Goal: Information Seeking & Learning: Learn about a topic

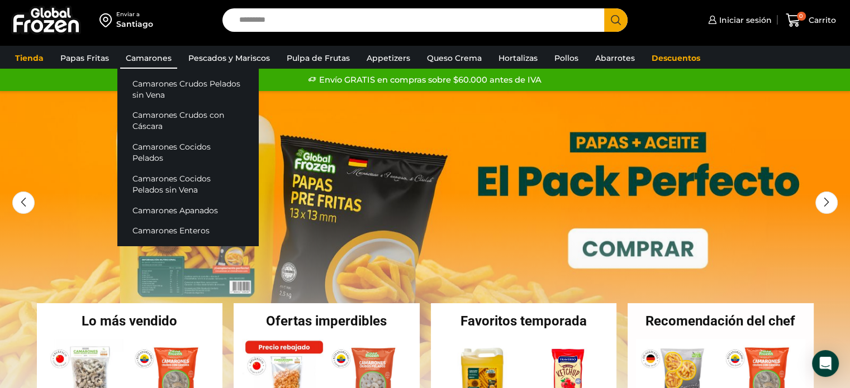
click at [156, 57] on link "Camarones" at bounding box center [148, 58] width 57 height 21
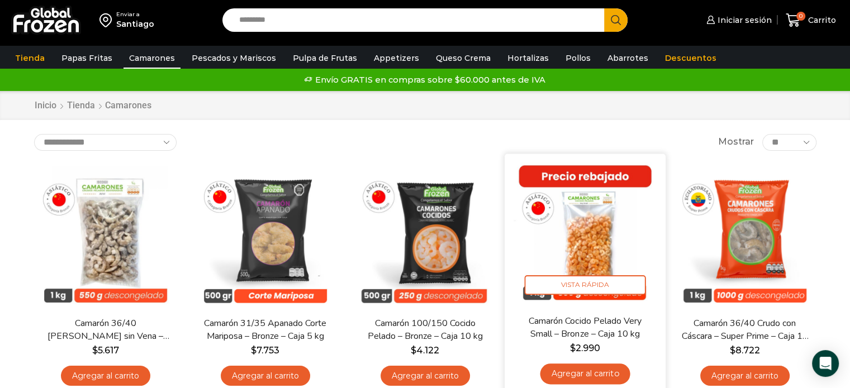
click at [578, 216] on img at bounding box center [585, 234] width 144 height 144
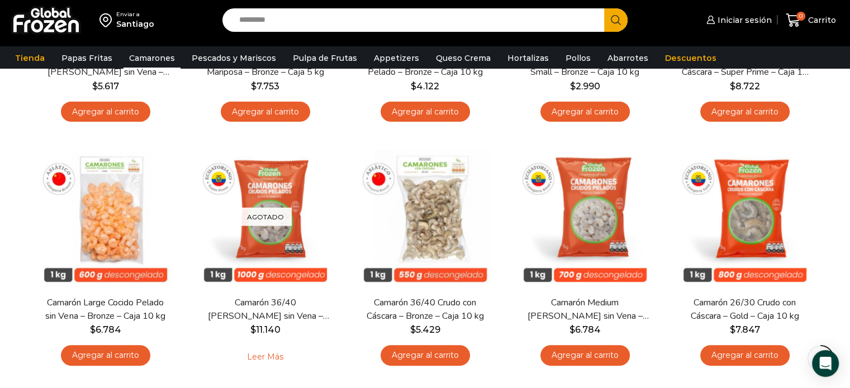
scroll to position [272, 0]
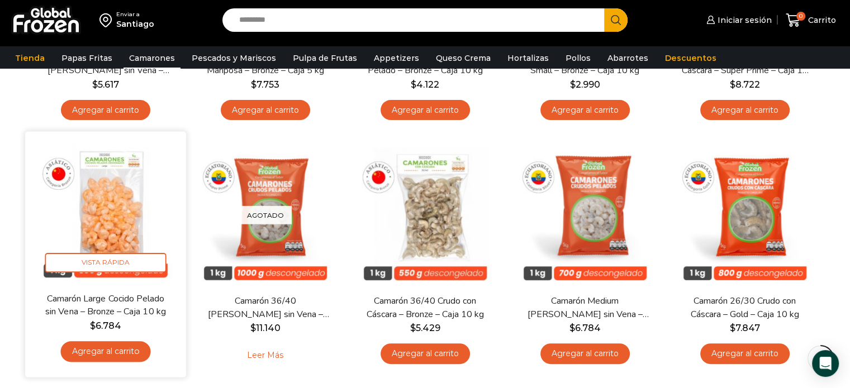
click at [101, 207] on img at bounding box center [106, 212] width 144 height 144
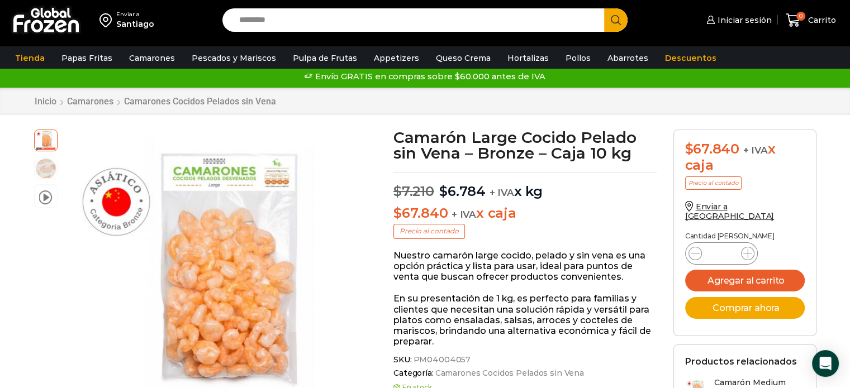
scroll to position [3, 0]
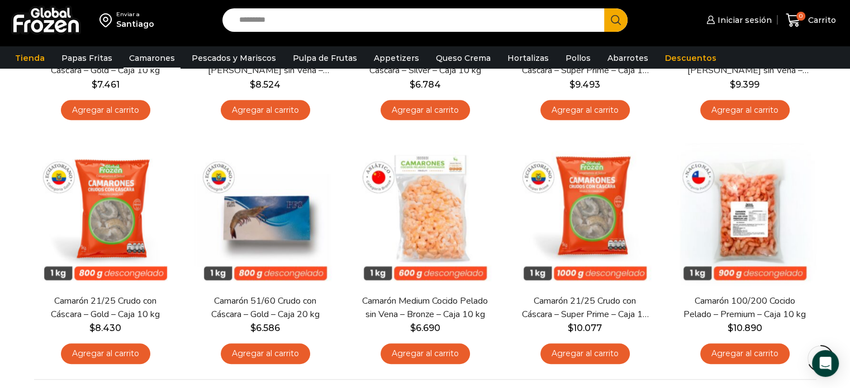
scroll to position [765, 0]
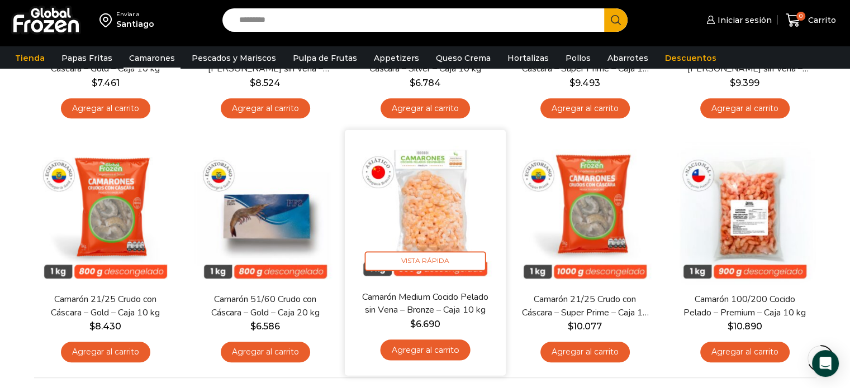
click at [434, 206] on img at bounding box center [425, 211] width 144 height 144
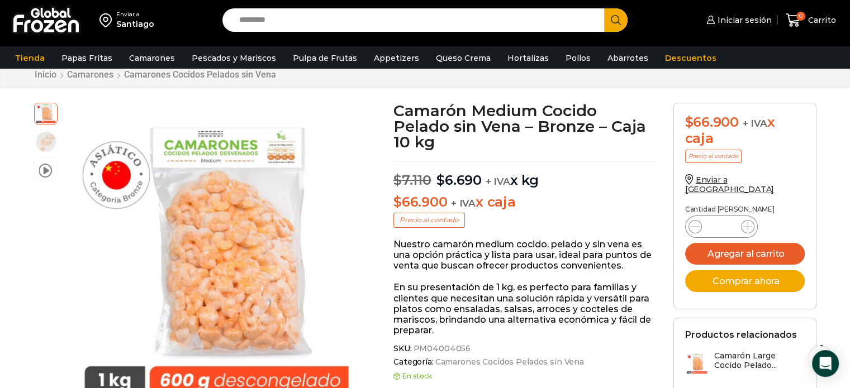
scroll to position [30, 0]
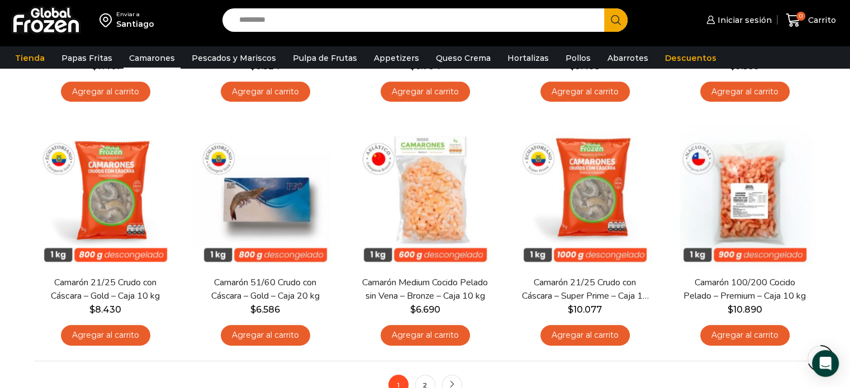
scroll to position [776, 0]
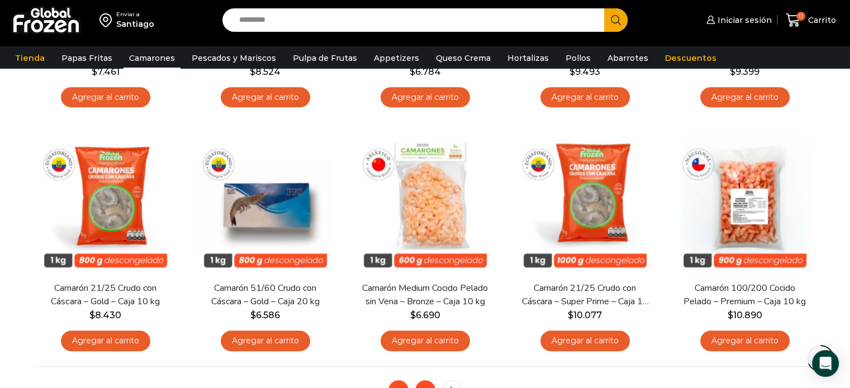
click at [423, 386] on link "2" at bounding box center [425, 391] width 20 height 20
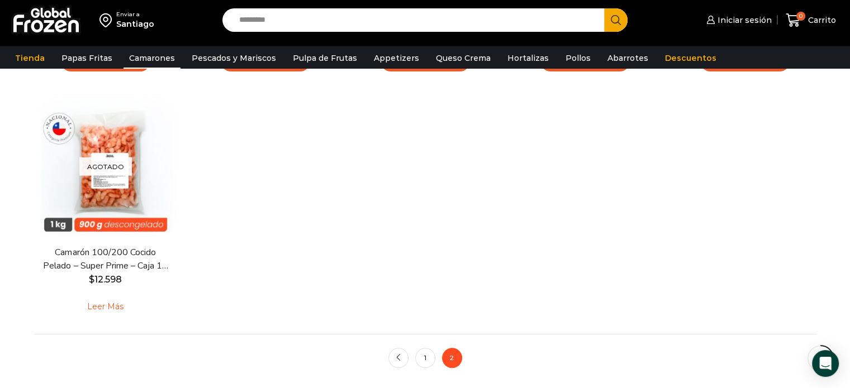
scroll to position [331, 0]
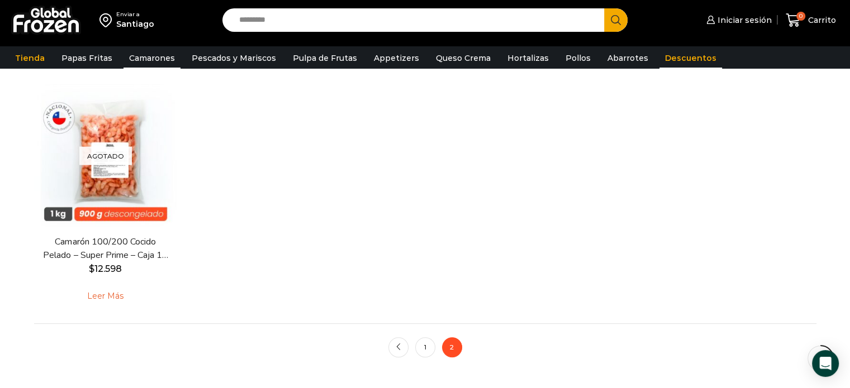
click at [670, 55] on link "Descuentos" at bounding box center [691, 58] width 63 height 21
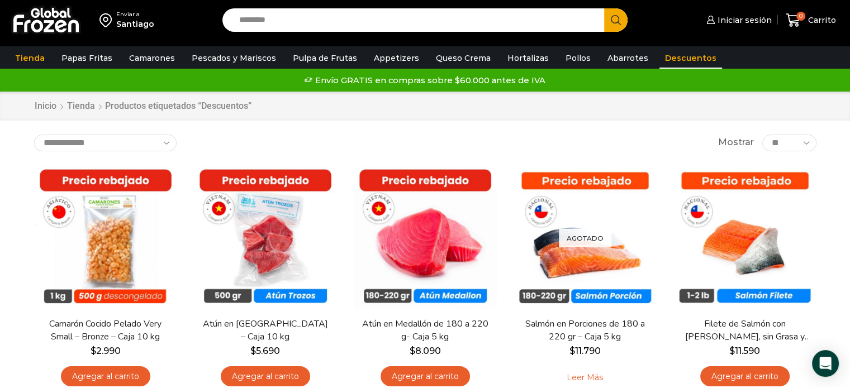
scroll to position [4, 0]
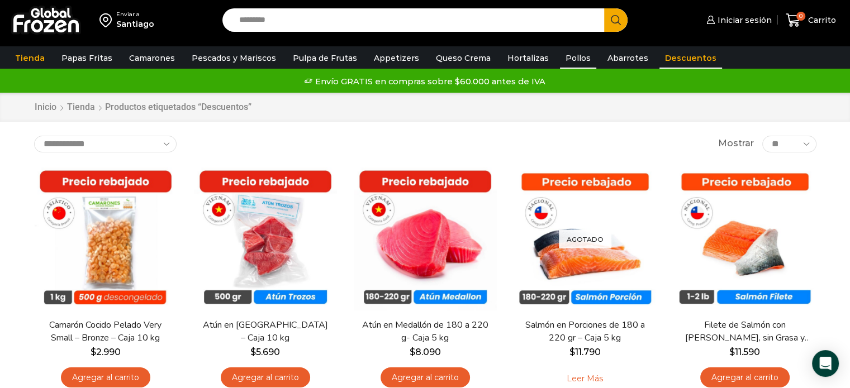
click at [560, 58] on link "Pollos" at bounding box center [578, 58] width 36 height 21
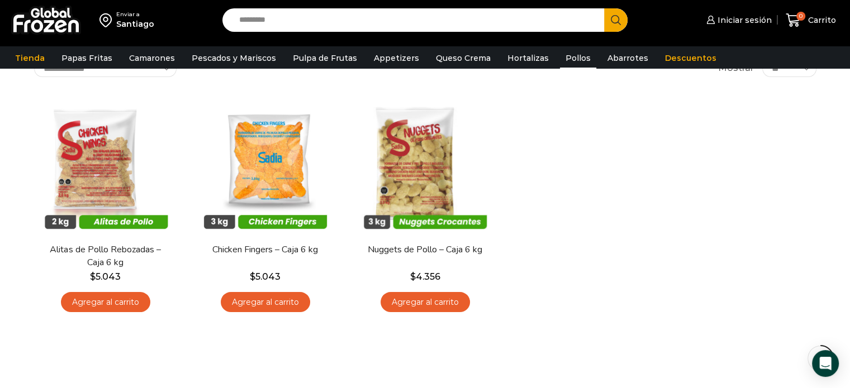
scroll to position [32, 0]
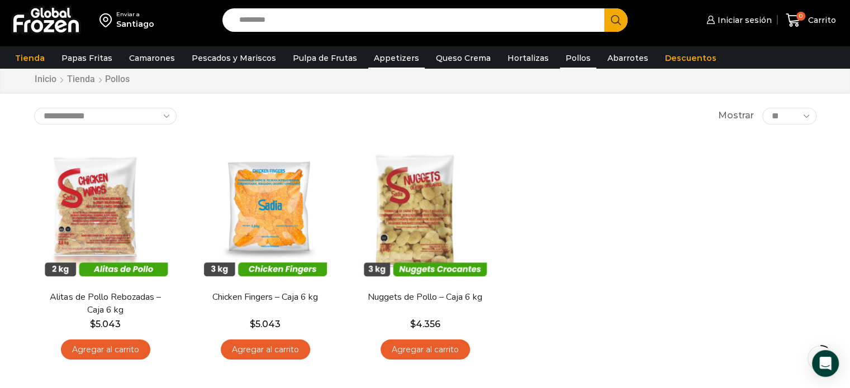
click at [385, 62] on link "Appetizers" at bounding box center [396, 58] width 56 height 21
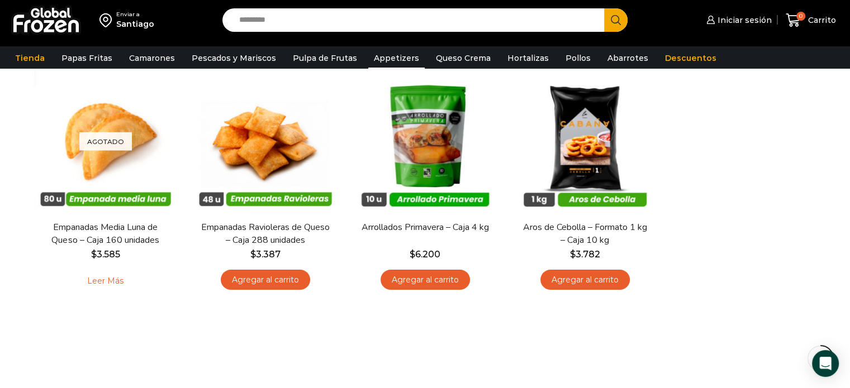
scroll to position [93, 0]
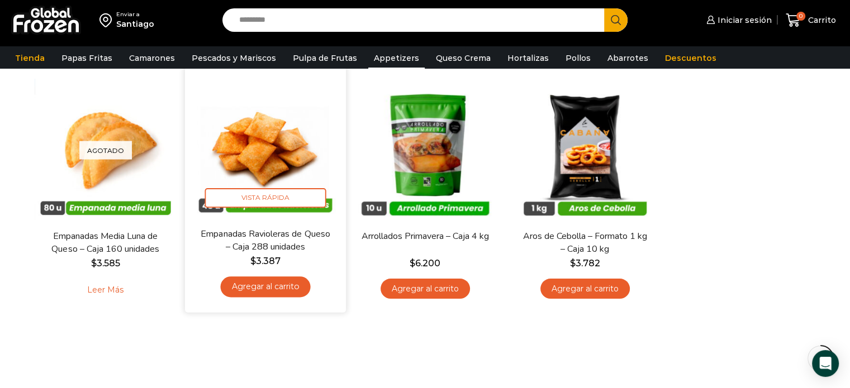
click at [283, 148] on img at bounding box center [265, 147] width 144 height 144
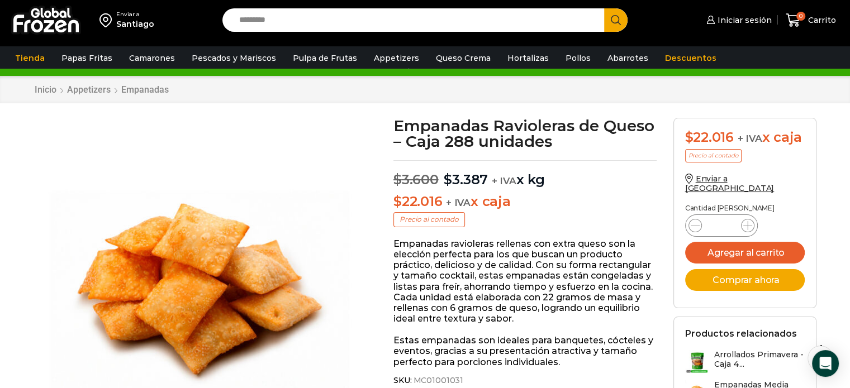
scroll to position [19, 0]
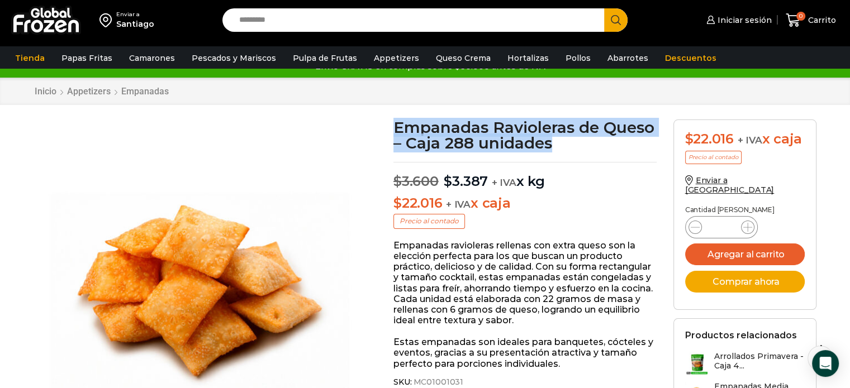
drag, startPoint x: 395, startPoint y: 125, endPoint x: 556, endPoint y: 144, distance: 162.0
click at [556, 144] on h1 "Empanadas Ravioleras de Queso – Caja 288 unidades" at bounding box center [525, 135] width 263 height 31
copy h1 "Empanadas Ravioleras de Queso – Caja 288 unidades"
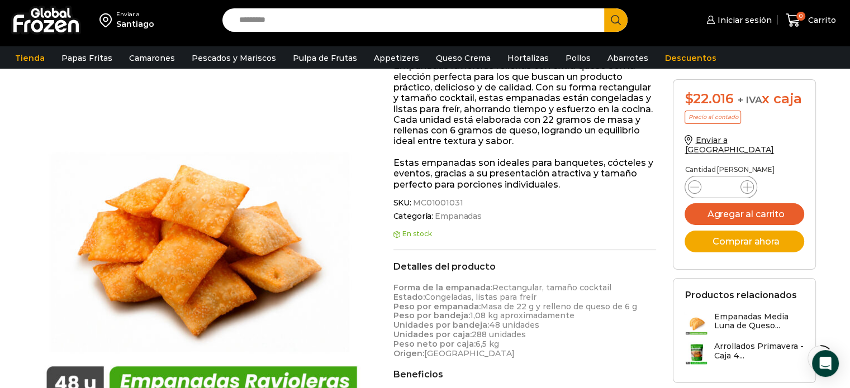
scroll to position [16, 0]
